Goal: Find specific page/section: Find specific page/section

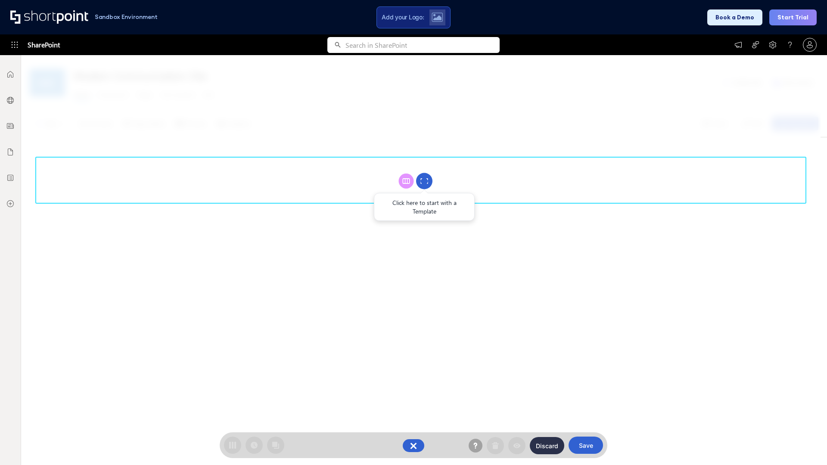
click at [424, 181] on circle at bounding box center [424, 181] width 16 height 16
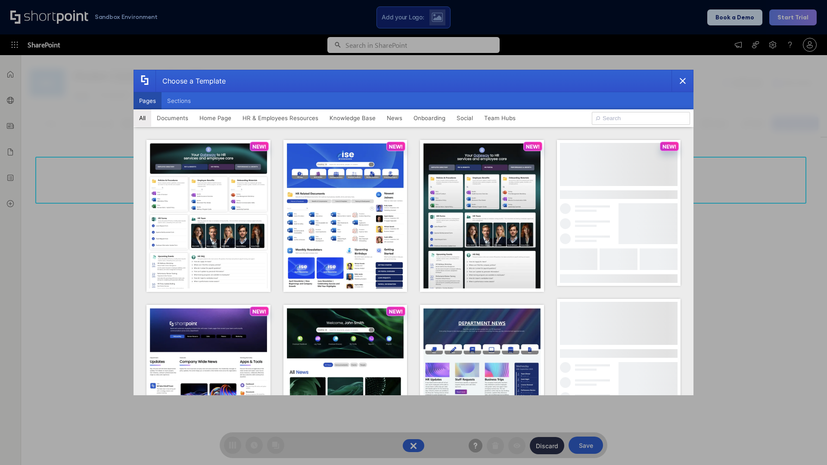
click at [147, 101] on button "Pages" at bounding box center [148, 100] width 28 height 17
type input "Onboarding 1"
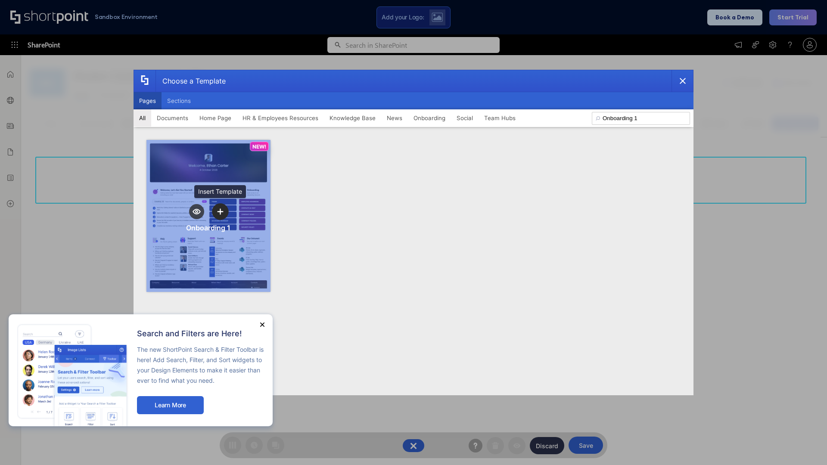
click at [220, 212] on icon "template selector" at bounding box center [220, 212] width 6 height 6
